Goal: Task Accomplishment & Management: Manage account settings

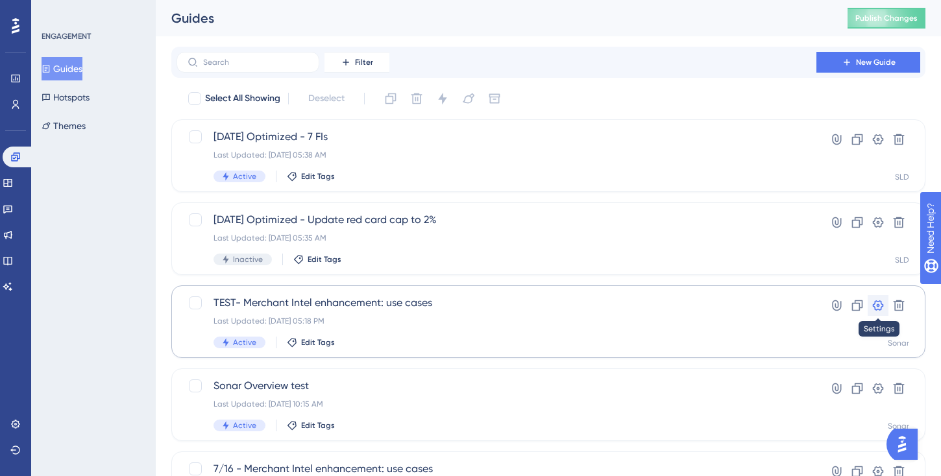
click at [877, 306] on icon at bounding box center [878, 305] width 13 height 13
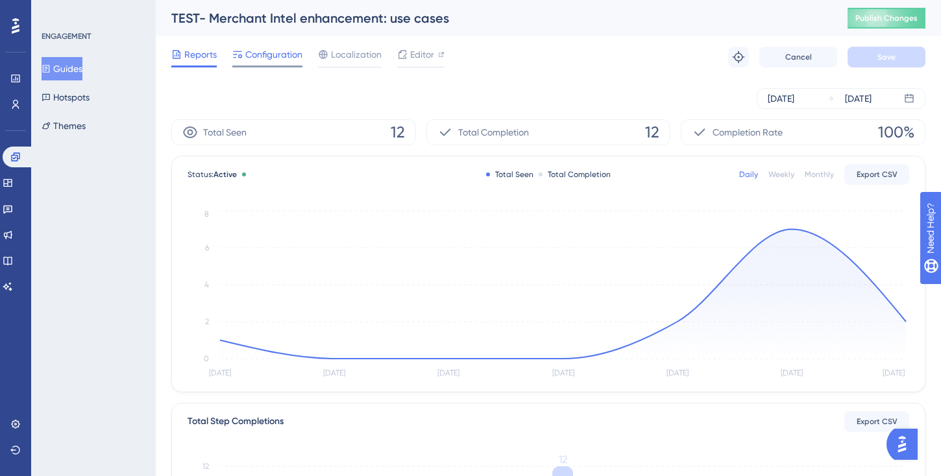
click at [271, 55] on span "Configuration" at bounding box center [273, 55] width 57 height 16
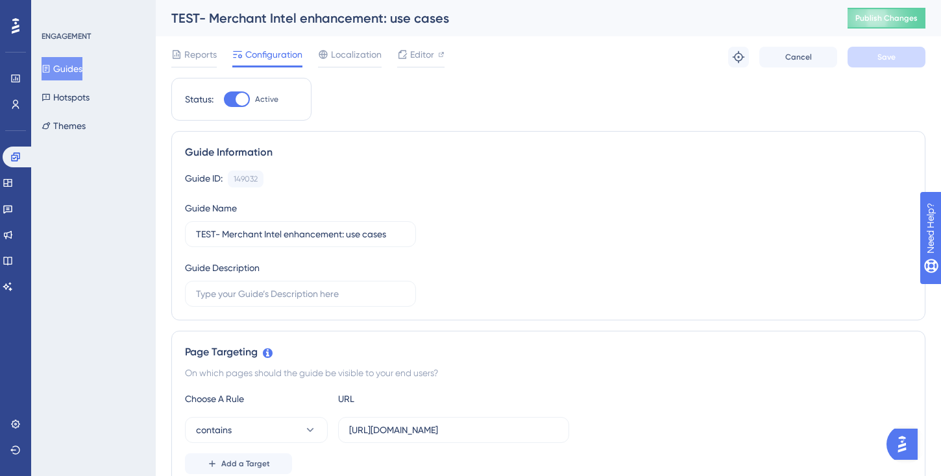
click at [238, 96] on div at bounding box center [242, 99] width 13 height 13
click at [224, 99] on input "Active" at bounding box center [223, 99] width 1 height 1
checkbox input "false"
click at [896, 58] on button "Save" at bounding box center [887, 57] width 78 height 21
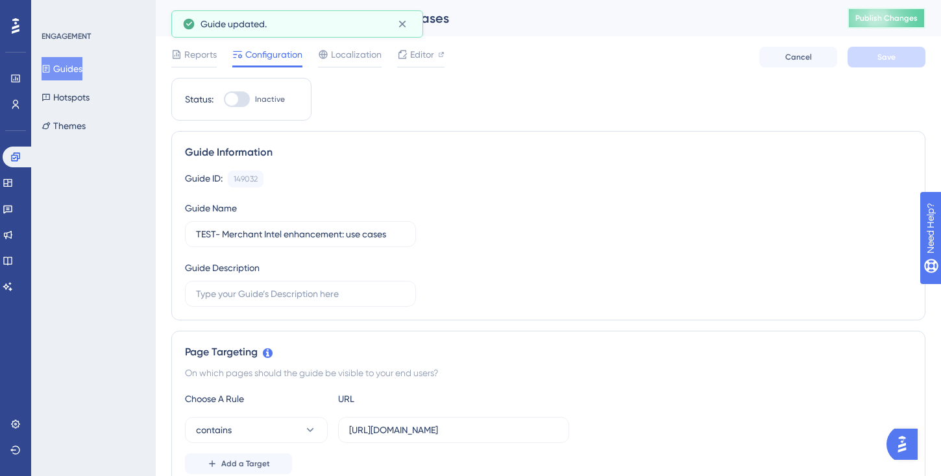
click at [892, 21] on span "Publish Changes" at bounding box center [886, 18] width 62 height 10
